Goal: Task Accomplishment & Management: Complete application form

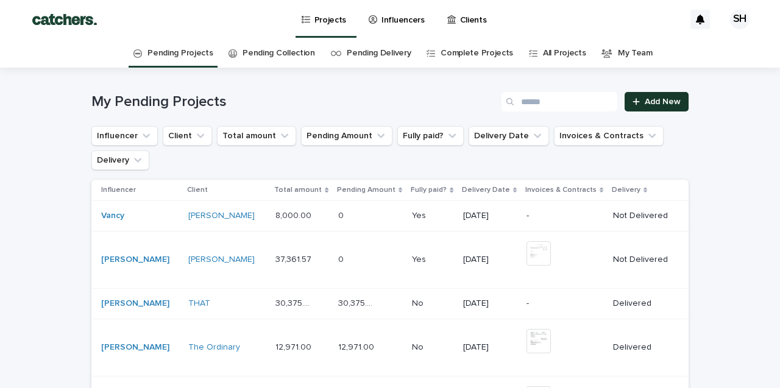
click at [664, 104] on span "Add New" at bounding box center [662, 101] width 36 height 9
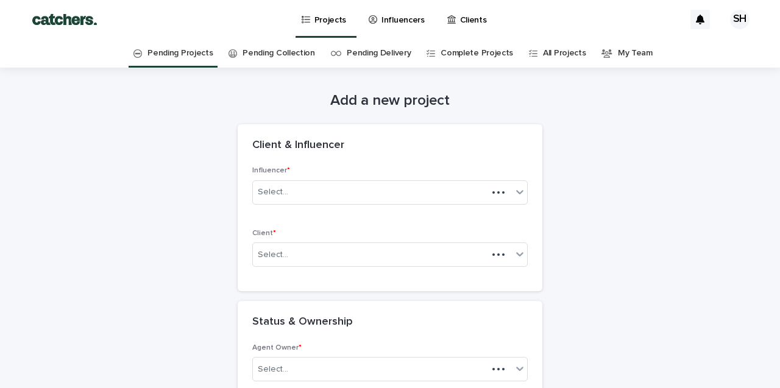
scroll to position [39, 0]
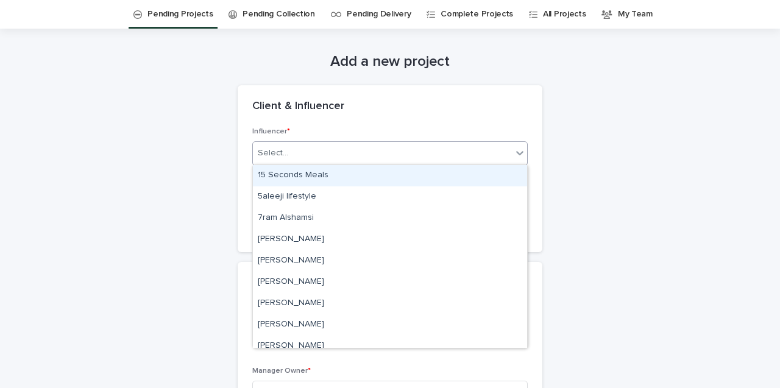
click at [307, 150] on div "Select..." at bounding box center [382, 153] width 259 height 20
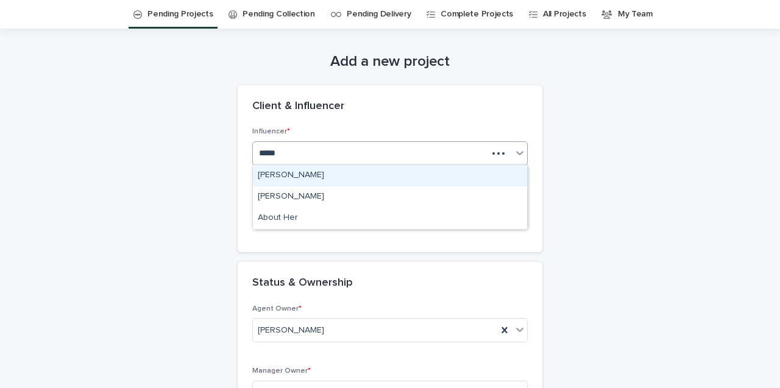
type input "******"
click at [306, 173] on div "[PERSON_NAME]" at bounding box center [390, 175] width 274 height 21
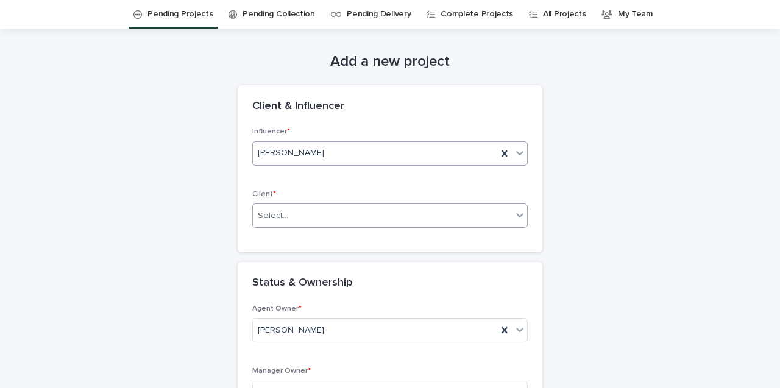
click at [317, 220] on div "Select..." at bounding box center [382, 216] width 259 height 20
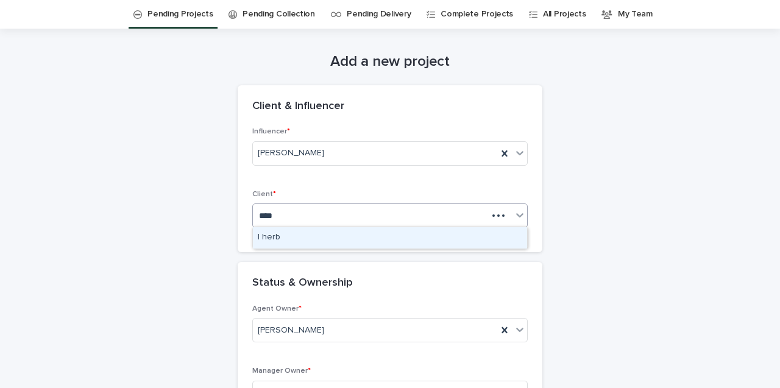
type input "*****"
click at [344, 241] on div "I herb" at bounding box center [390, 237] width 274 height 21
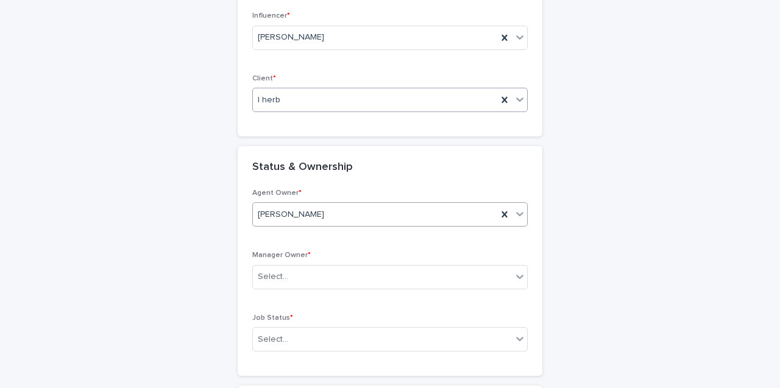
scroll to position [155, 0]
click at [301, 266] on div "Select..." at bounding box center [382, 276] width 259 height 20
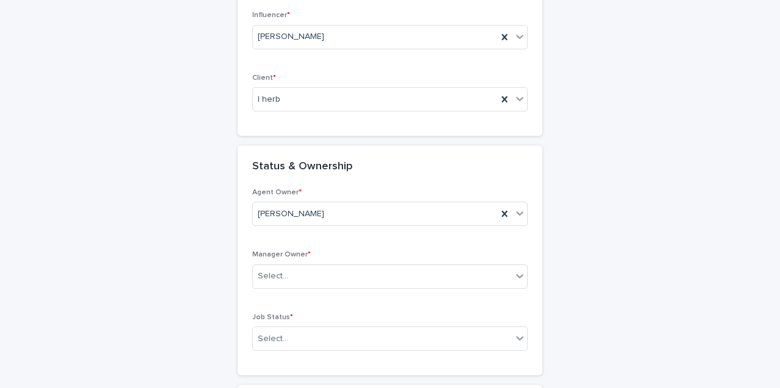
scroll to position [188, 0]
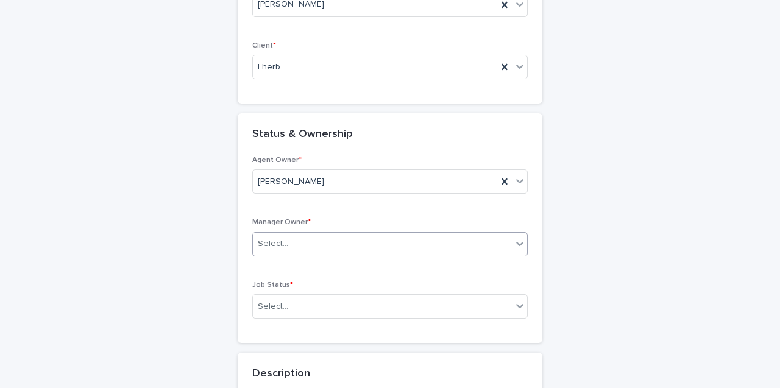
click at [381, 247] on div "Select..." at bounding box center [382, 244] width 259 height 20
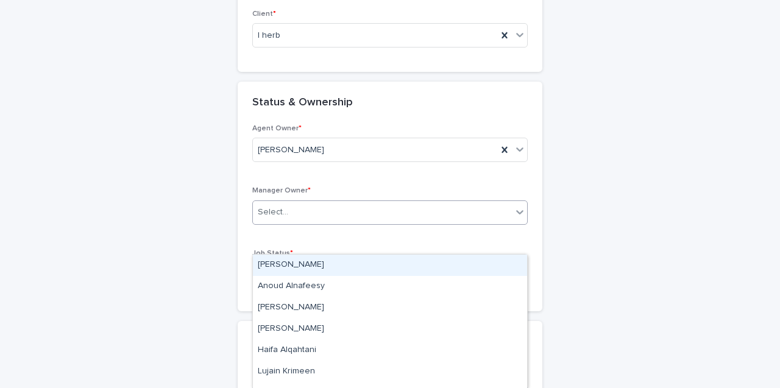
scroll to position [220, 0]
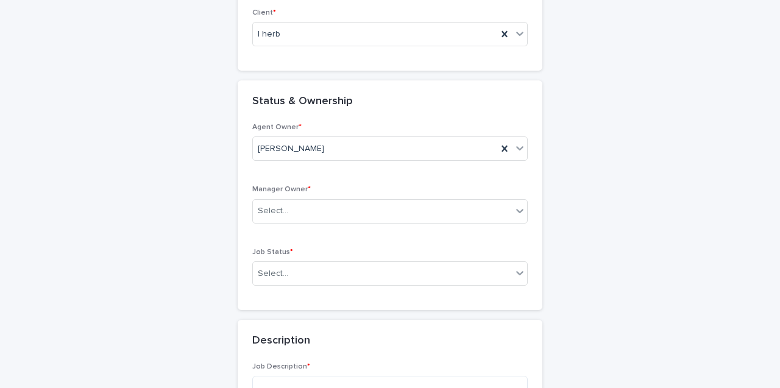
click at [440, 214] on div "Select..." at bounding box center [382, 211] width 259 height 20
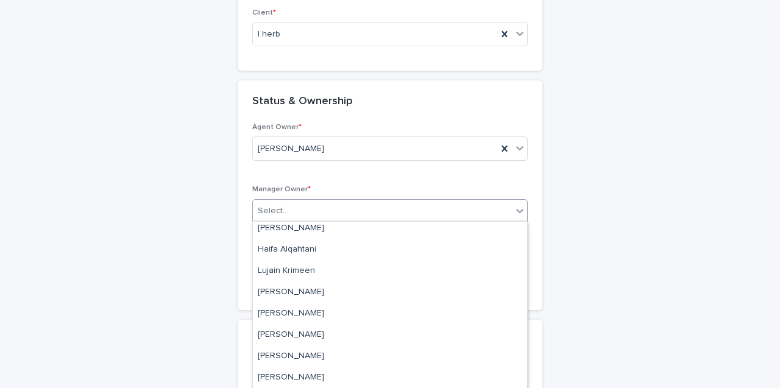
scroll to position [68, 0]
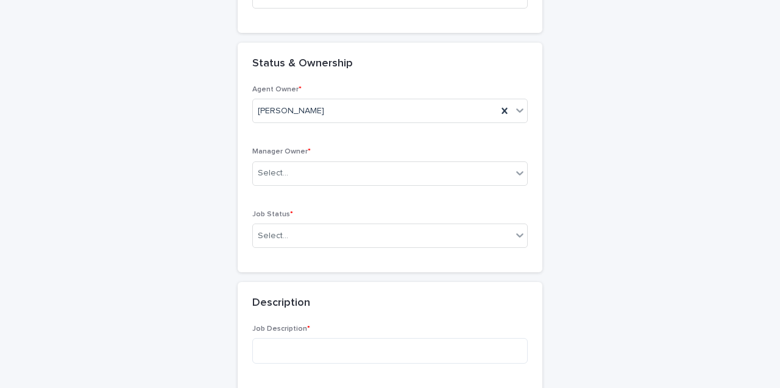
scroll to position [259, 0]
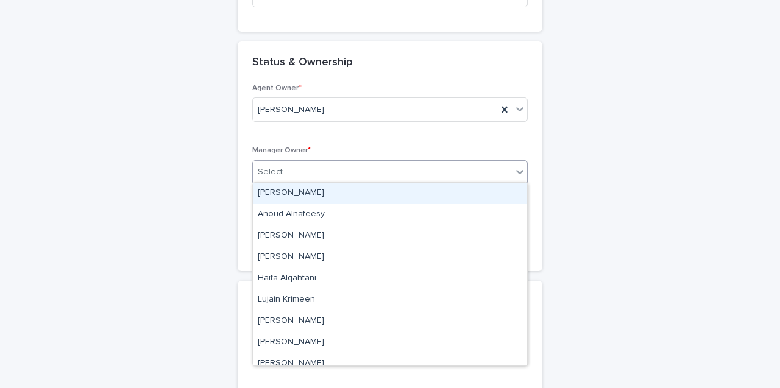
click at [408, 168] on div "Select..." at bounding box center [382, 172] width 259 height 20
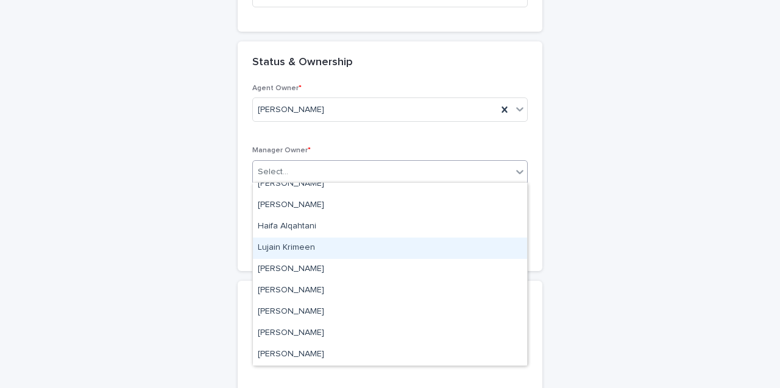
scroll to position [52, 0]
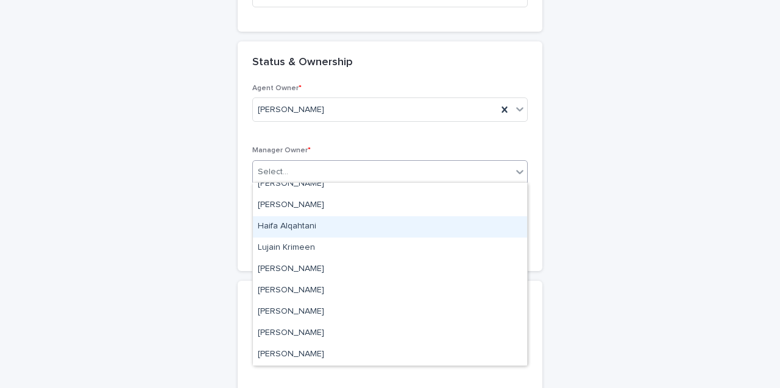
click at [393, 222] on div "Haifa Alqahtani" at bounding box center [390, 226] width 274 height 21
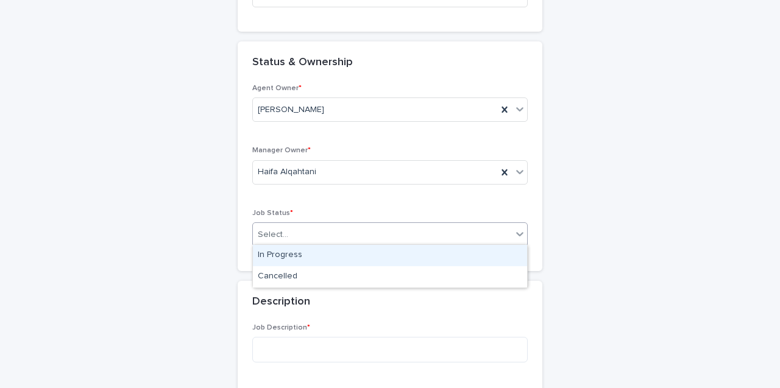
click at [379, 227] on div "Select..." at bounding box center [382, 235] width 259 height 20
click at [380, 252] on div "In Progress" at bounding box center [390, 255] width 274 height 21
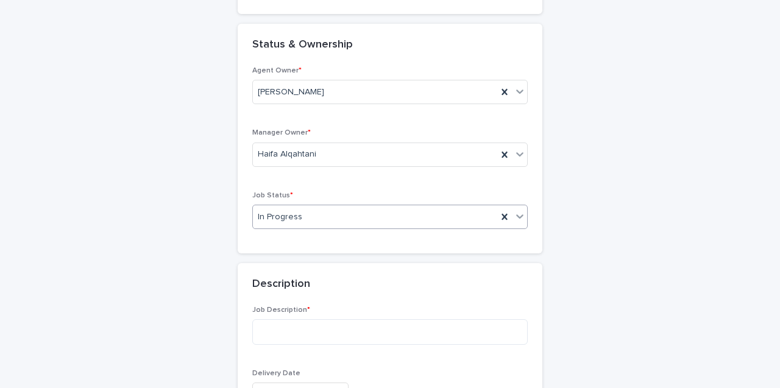
scroll to position [283, 0]
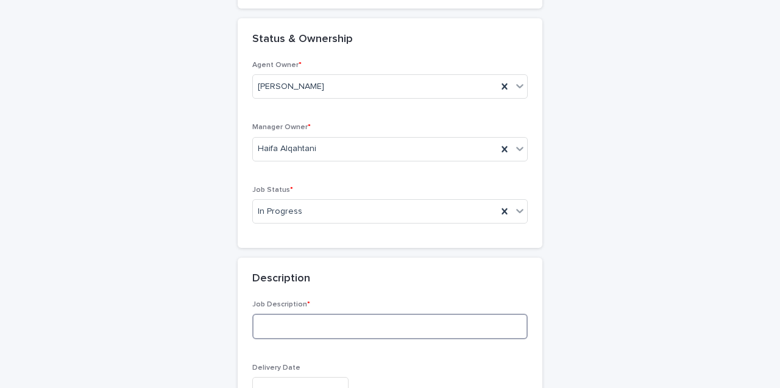
click at [376, 323] on textarea at bounding box center [389, 327] width 275 height 26
type textarea "**********"
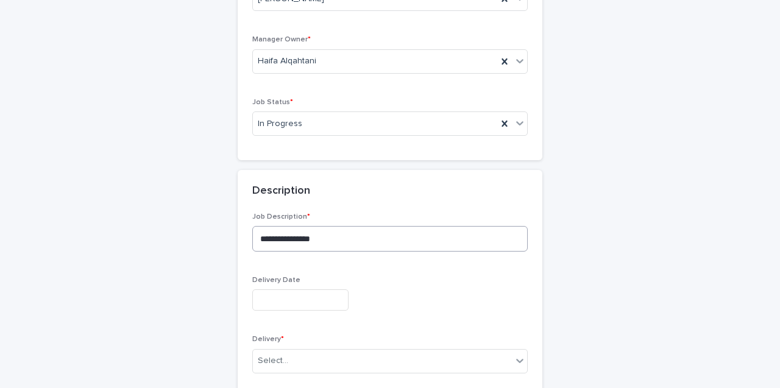
scroll to position [371, 0]
click at [298, 297] on input "text" at bounding box center [300, 299] width 96 height 21
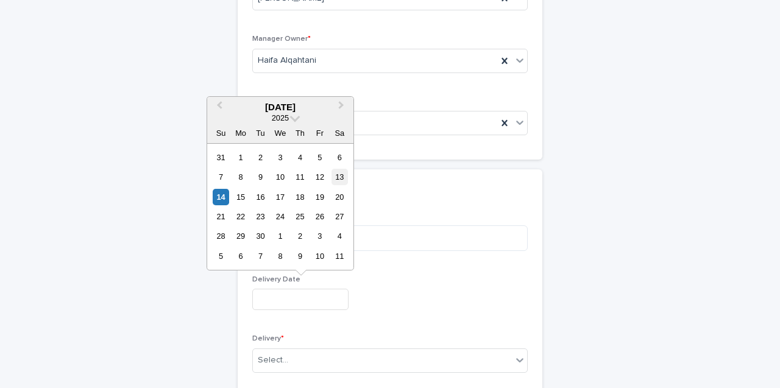
click at [338, 181] on div "13" at bounding box center [339, 177] width 16 height 16
type input "**********"
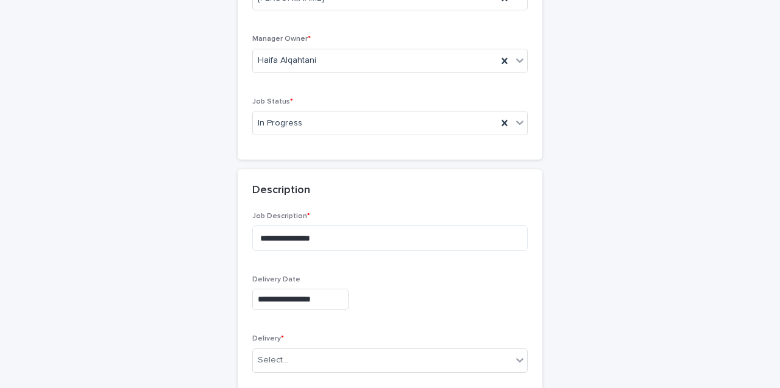
scroll to position [423, 0]
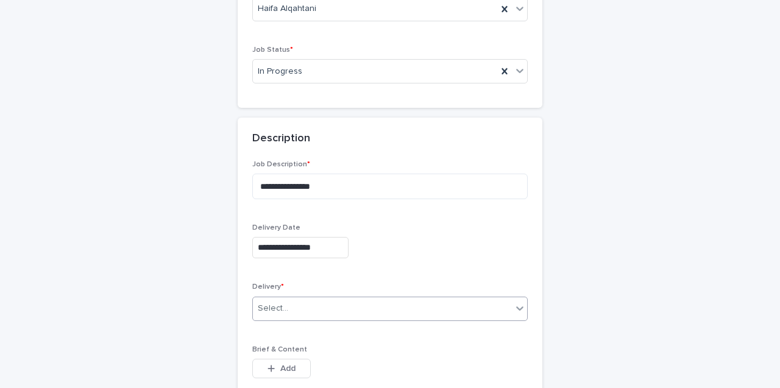
click at [353, 301] on div "Select..." at bounding box center [382, 308] width 259 height 20
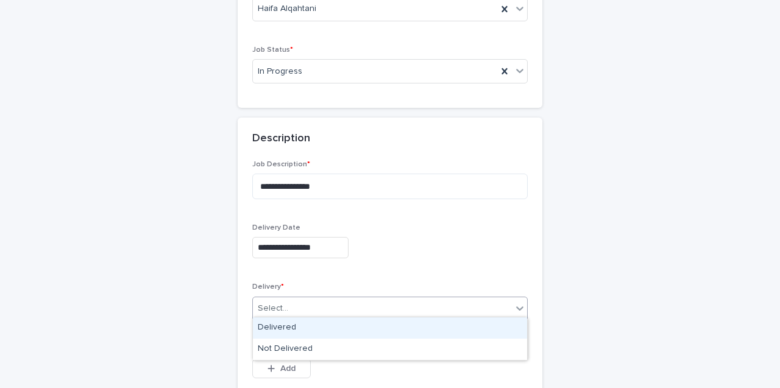
click at [361, 321] on div "Delivered" at bounding box center [390, 327] width 274 height 21
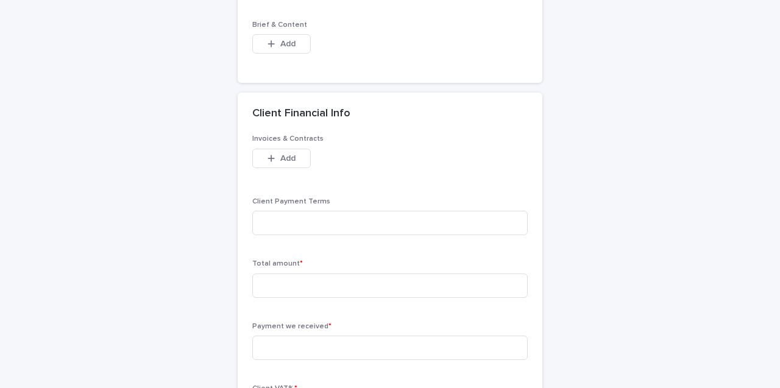
scroll to position [748, 0]
click at [345, 281] on input at bounding box center [389, 285] width 275 height 24
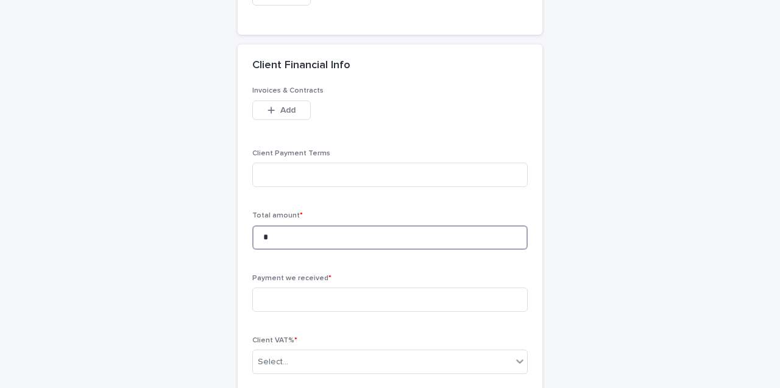
scroll to position [796, 0]
type input "*****"
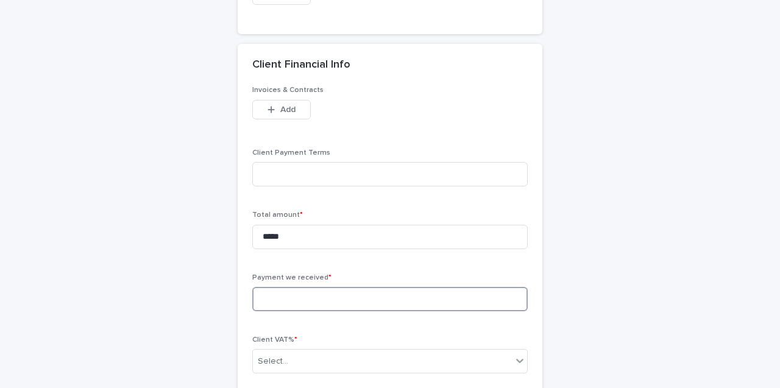
click at [326, 292] on input at bounding box center [389, 299] width 275 height 24
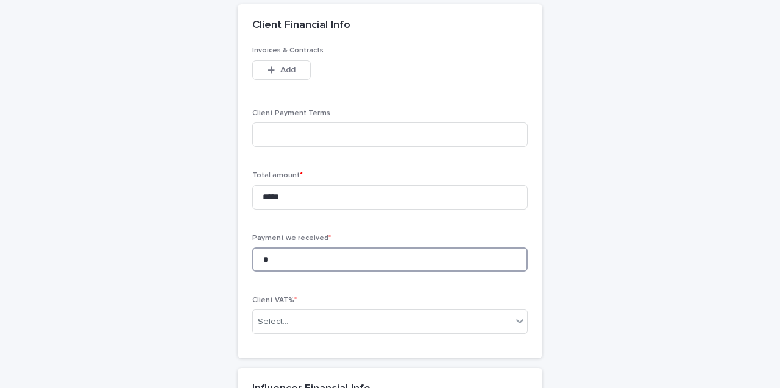
scroll to position [840, 0]
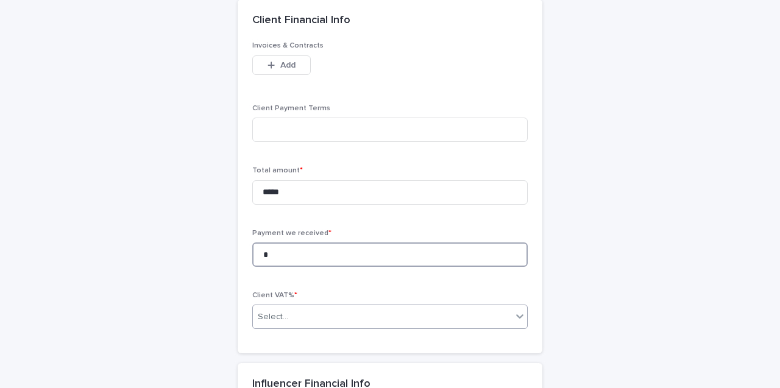
type input "*"
click at [314, 315] on div "Select..." at bounding box center [382, 317] width 259 height 20
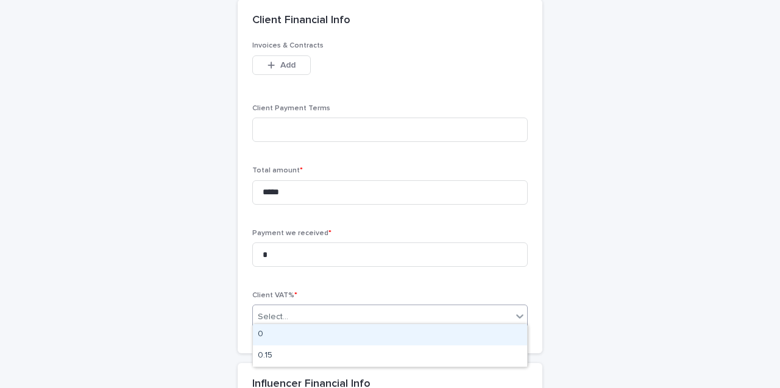
click at [319, 337] on div "0" at bounding box center [390, 334] width 274 height 21
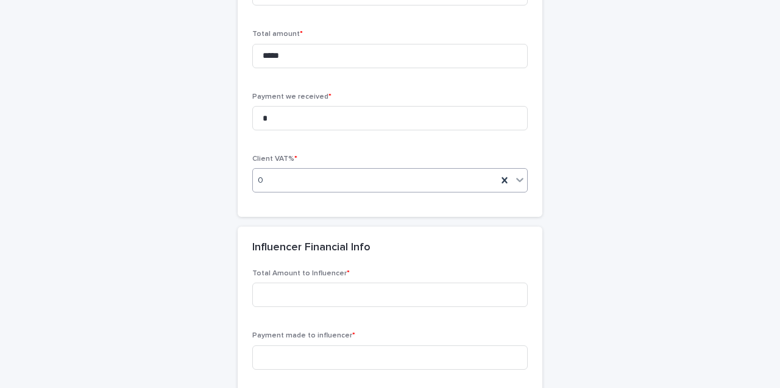
scroll to position [977, 0]
click at [321, 345] on input at bounding box center [389, 357] width 275 height 24
type input "*"
click at [321, 290] on input at bounding box center [389, 294] width 275 height 24
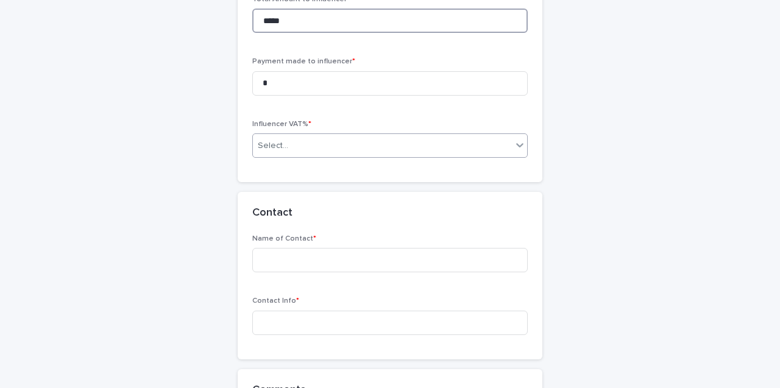
scroll to position [1261, 0]
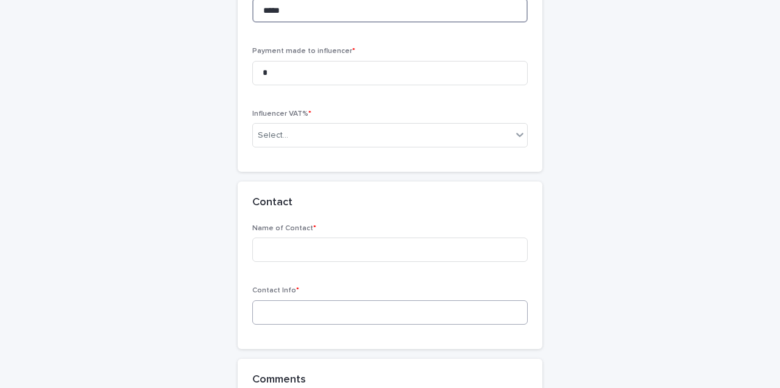
type input "*****"
click at [308, 305] on input at bounding box center [389, 312] width 275 height 24
type input "*"
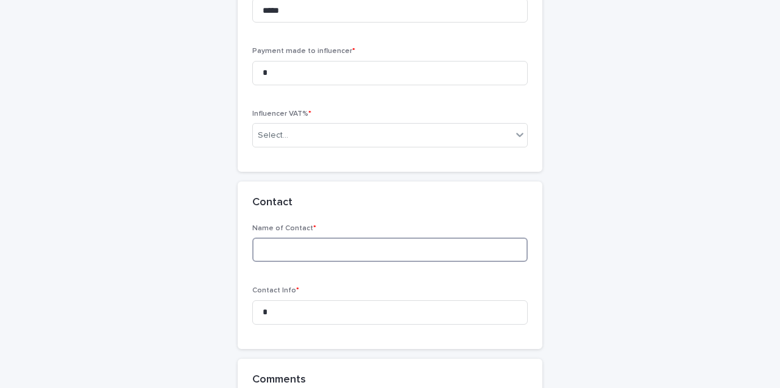
click at [294, 238] on input at bounding box center [389, 250] width 275 height 24
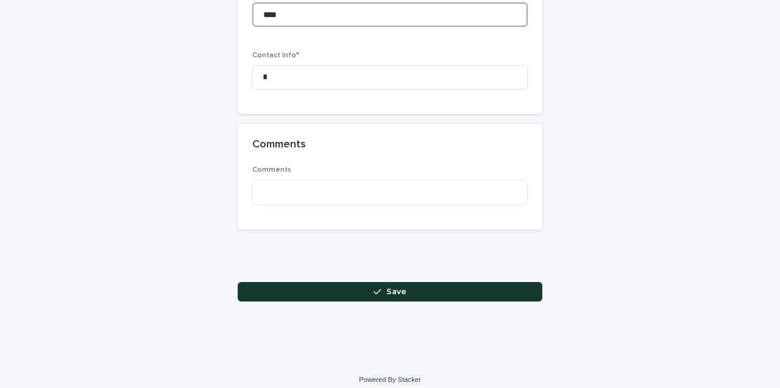
type input "****"
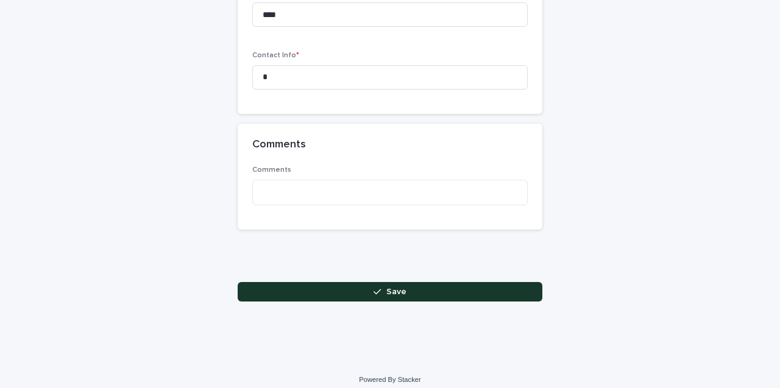
click at [440, 283] on button "Save" at bounding box center [390, 291] width 305 height 19
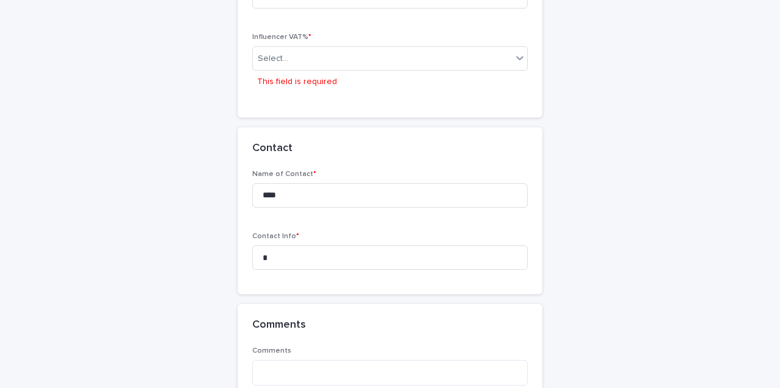
scroll to position [1337, 0]
click at [347, 57] on div "Select..." at bounding box center [382, 59] width 259 height 20
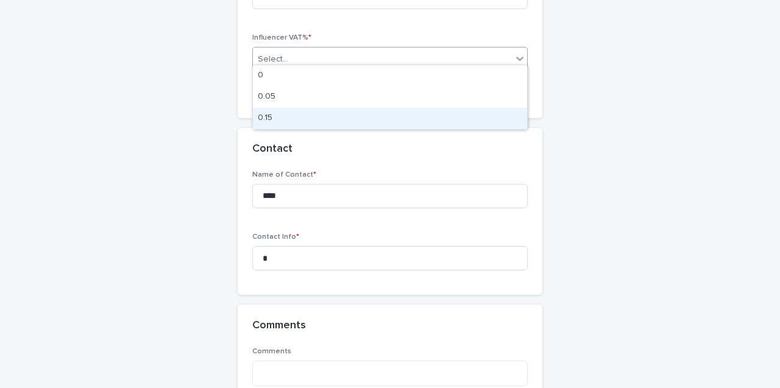
click at [354, 110] on div "0.15" at bounding box center [390, 118] width 274 height 21
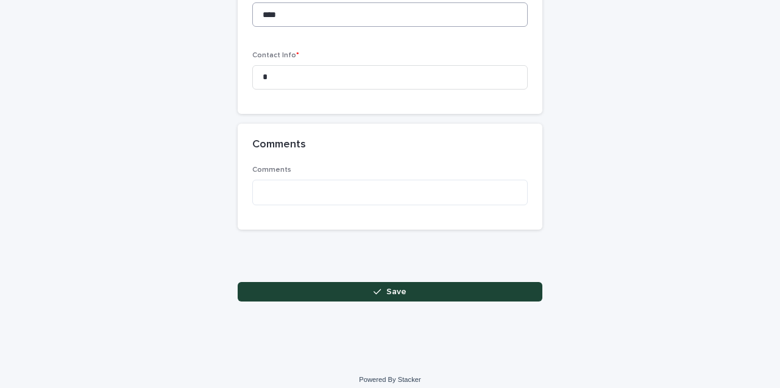
scroll to position [1496, 0]
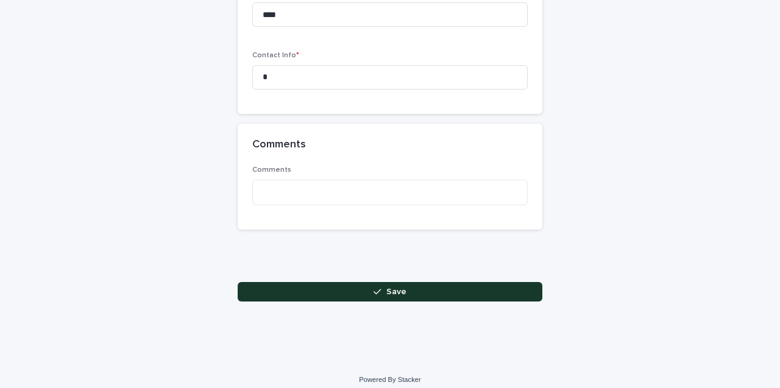
click at [417, 284] on button "Save" at bounding box center [390, 291] width 305 height 19
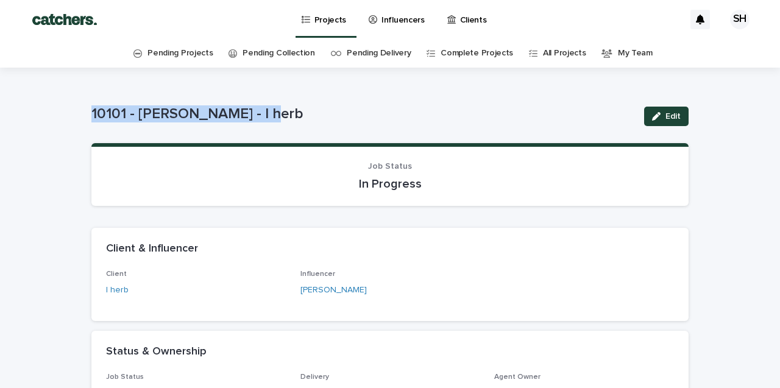
drag, startPoint x: 270, startPoint y: 110, endPoint x: 79, endPoint y: 108, distance: 190.6
copy p "10101 - Abo Rabiah - I herb"
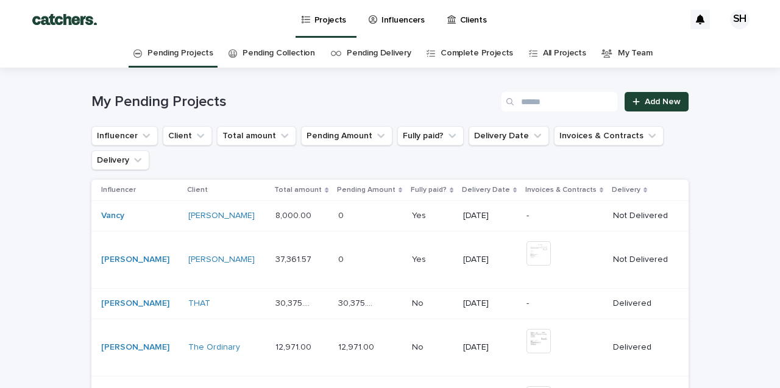
drag, startPoint x: 0, startPoint y: 0, endPoint x: 410, endPoint y: 21, distance: 410.4
click at [410, 21] on p "Influencers" at bounding box center [402, 13] width 43 height 26
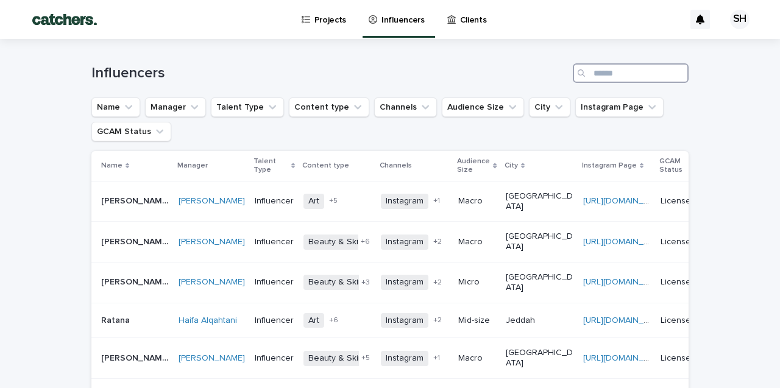
click at [602, 77] on input "Search" at bounding box center [630, 72] width 116 height 19
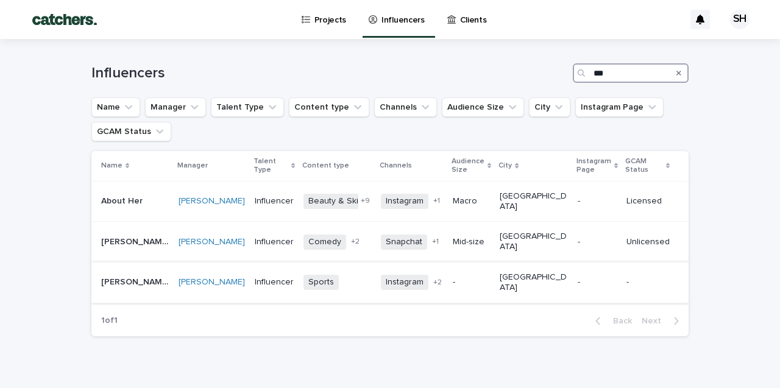
type input "***"
click at [487, 277] on p "-" at bounding box center [470, 282] width 37 height 10
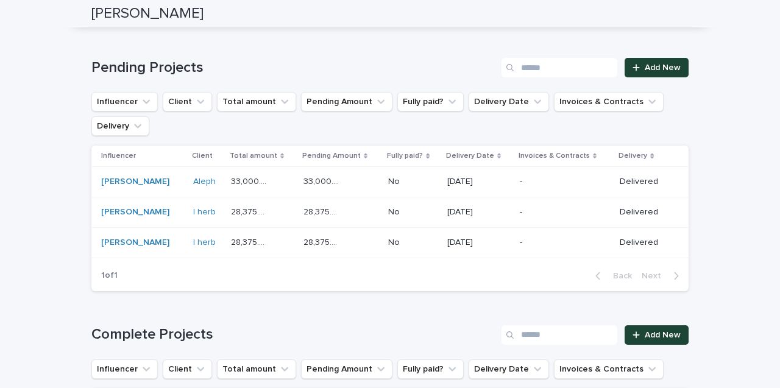
scroll to position [741, 0]
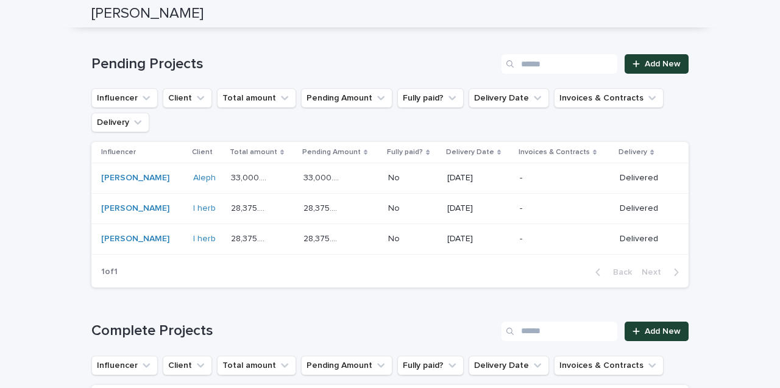
click at [518, 203] on td "-" at bounding box center [565, 209] width 100 height 30
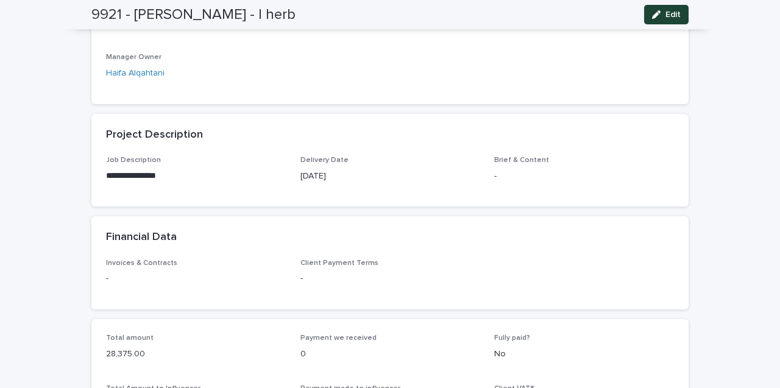
scroll to position [438, 0]
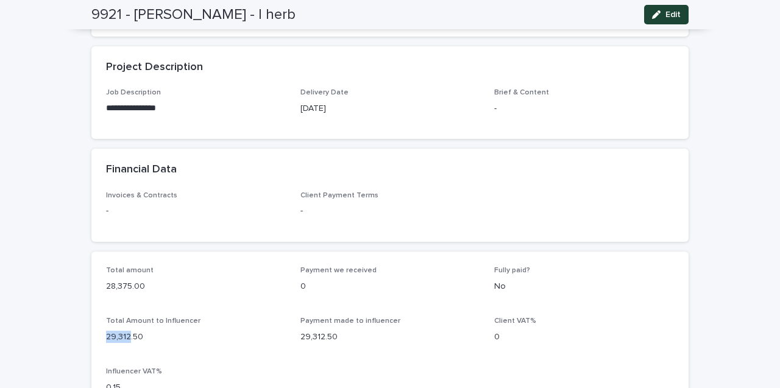
drag, startPoint x: 130, startPoint y: 328, endPoint x: 97, endPoint y: 326, distance: 33.0
click at [97, 326] on div "Total amount 28,375.00 Payment we received 0 Fully paid? No Total Amount to Inf…" at bounding box center [389, 335] width 597 height 167
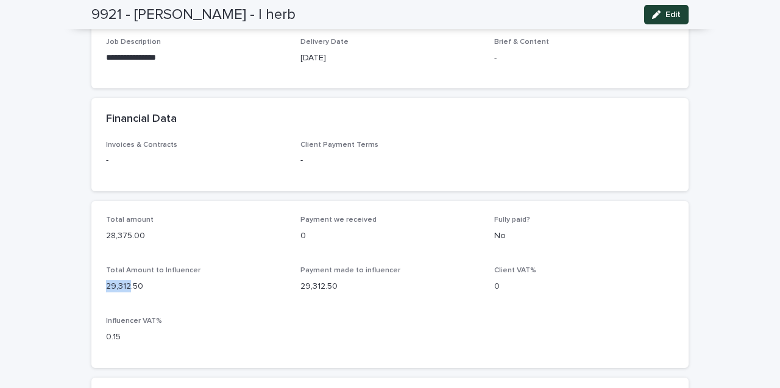
scroll to position [490, 0]
